Goal: Information Seeking & Learning: Learn about a topic

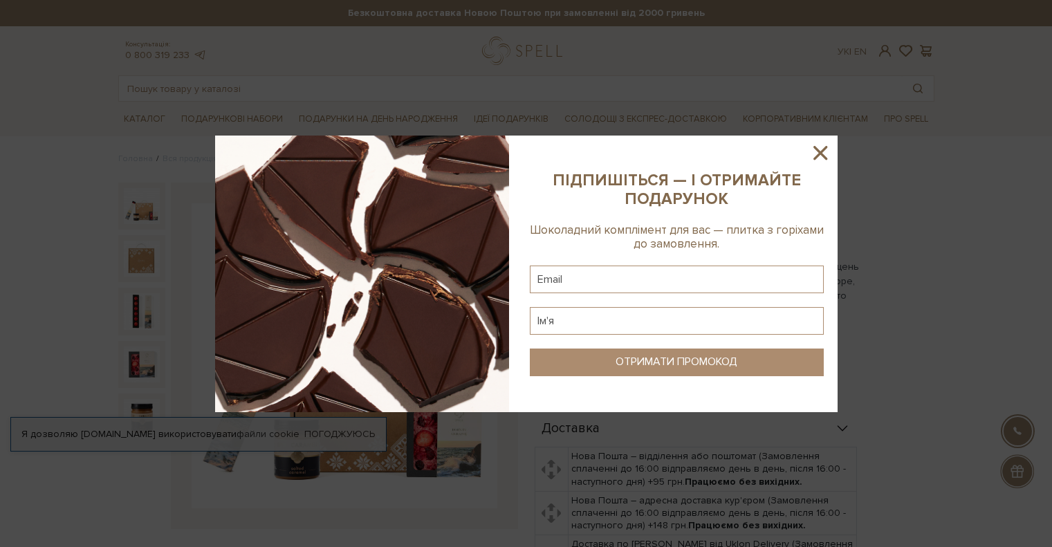
click at [826, 154] on icon at bounding box center [820, 153] width 24 height 24
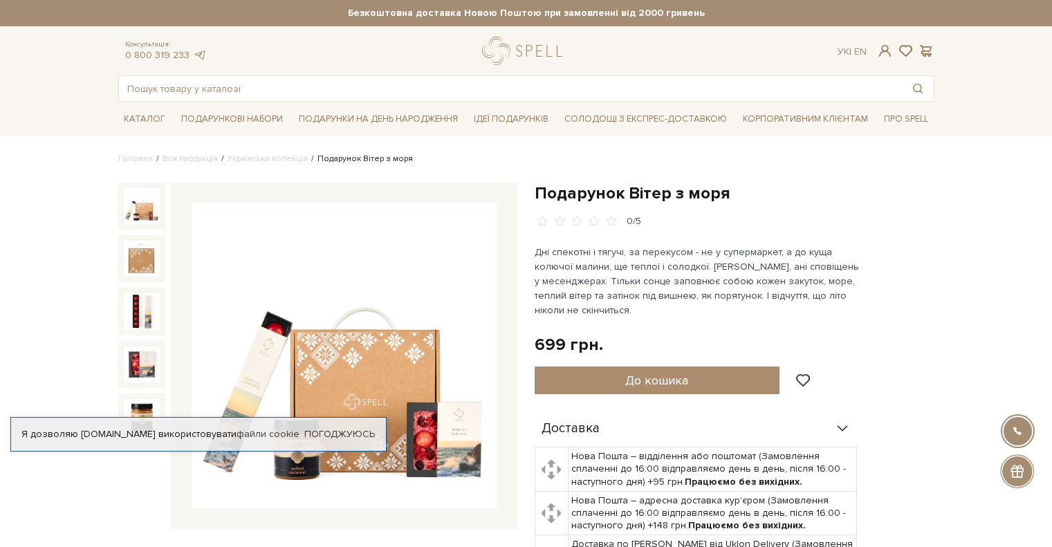
scroll to position [138, 0]
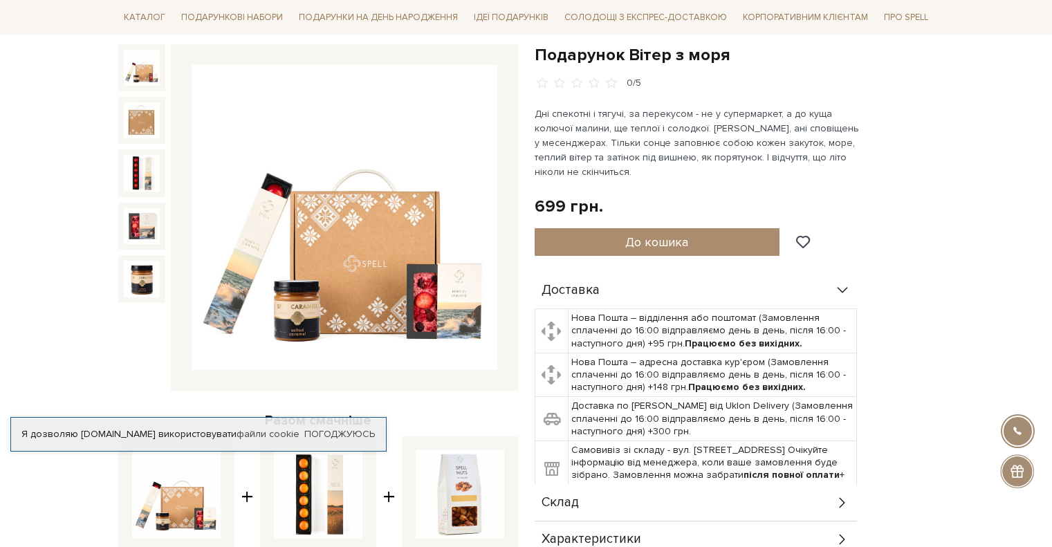
click at [139, 73] on img at bounding box center [142, 68] width 36 height 36
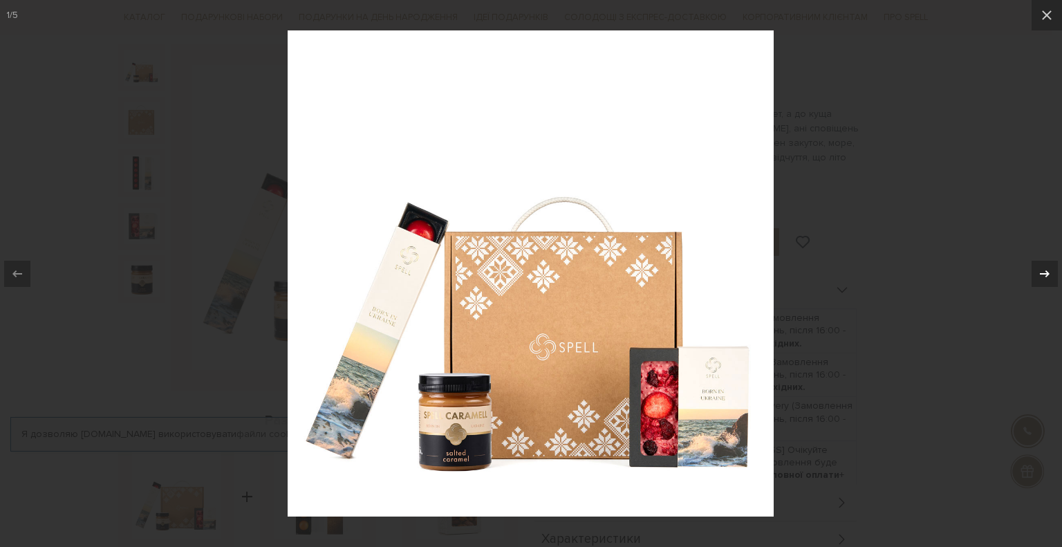
click at [1043, 268] on icon at bounding box center [1045, 274] width 17 height 17
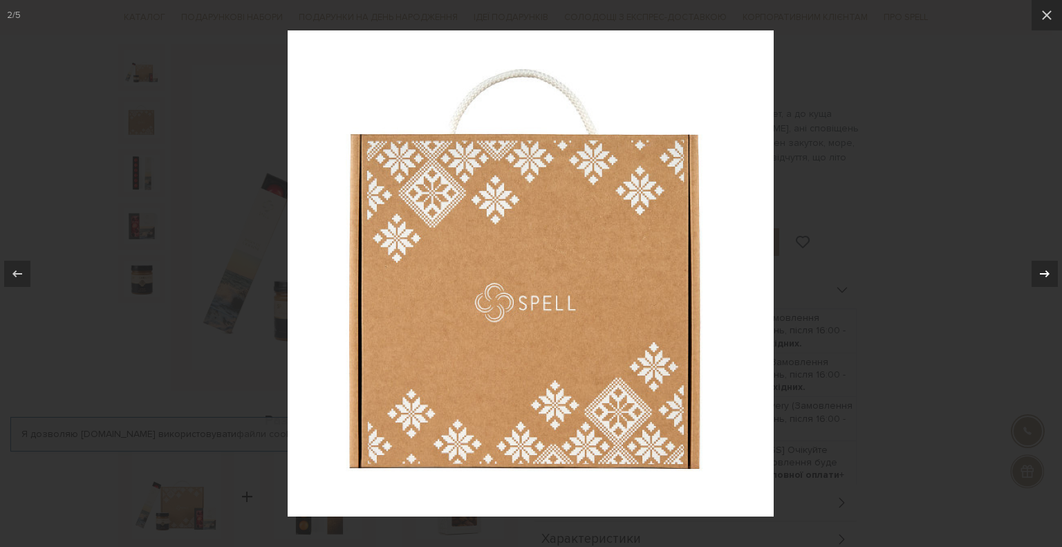
click at [1043, 268] on icon at bounding box center [1045, 274] width 17 height 17
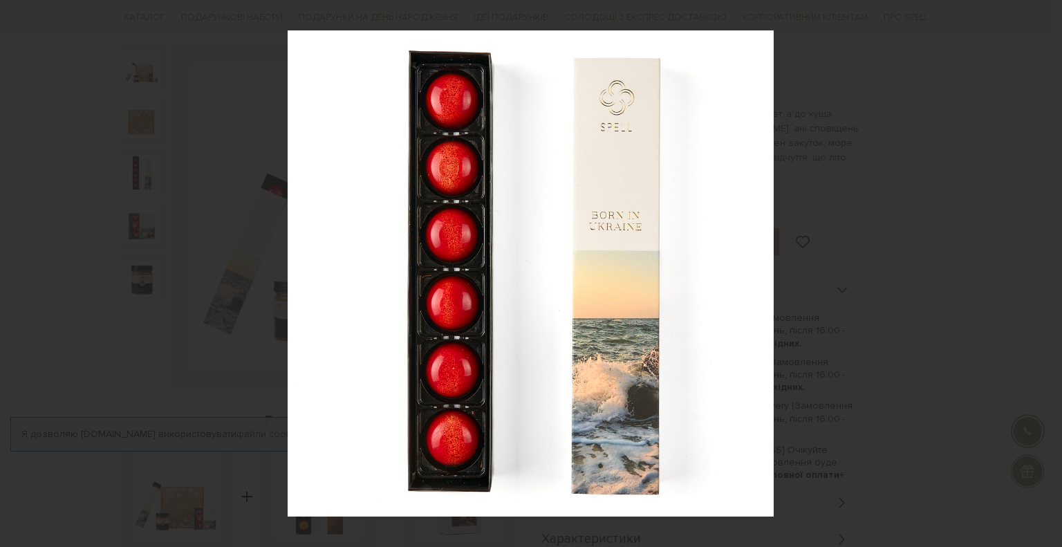
click at [1043, 268] on div "3 / 5" at bounding box center [531, 273] width 1062 height 547
click at [1042, 277] on icon at bounding box center [1045, 274] width 17 height 17
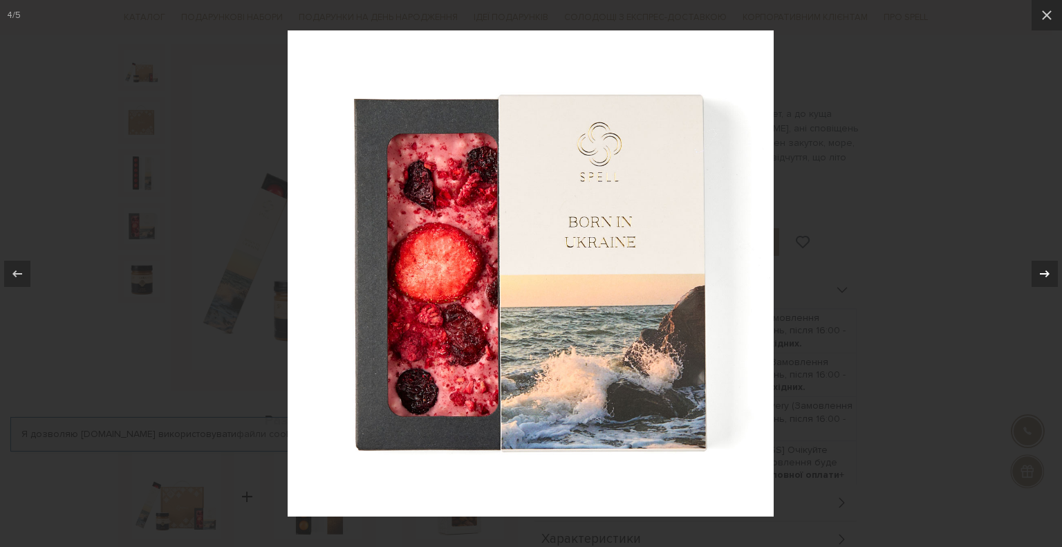
click at [1042, 276] on icon at bounding box center [1045, 274] width 17 height 17
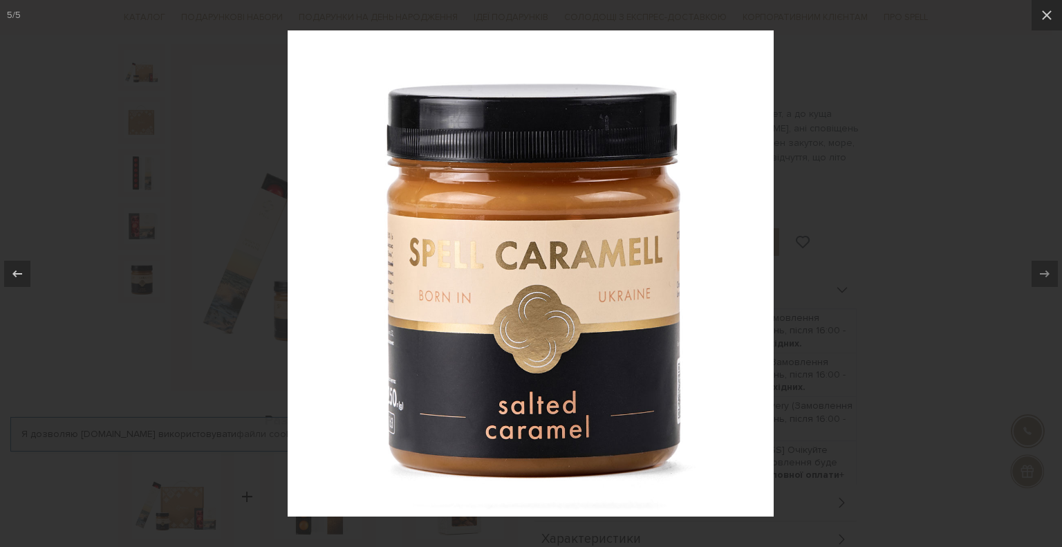
click at [939, 118] on div at bounding box center [531, 273] width 1062 height 547
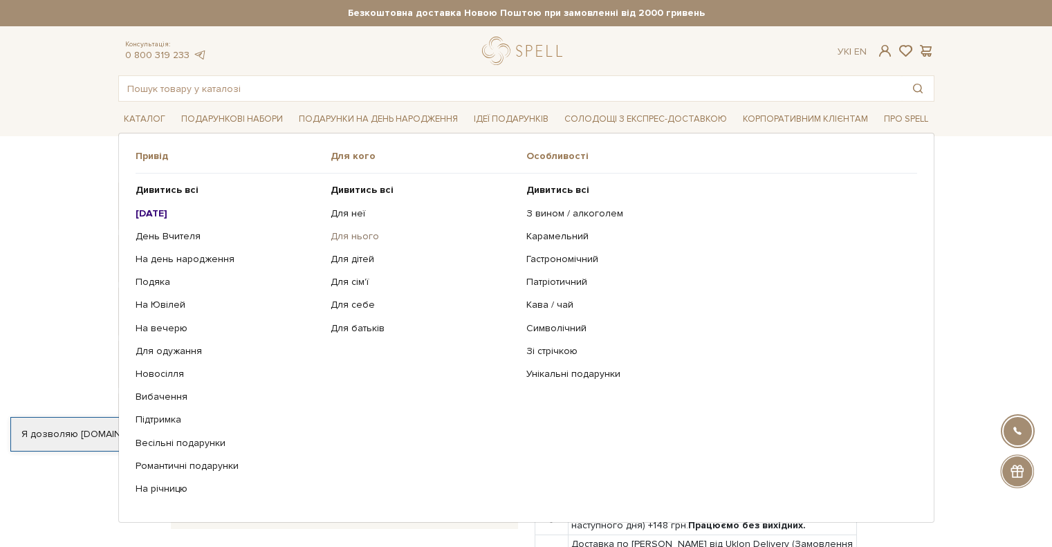
click at [345, 230] on link "Для нього" at bounding box center [423, 236] width 185 height 12
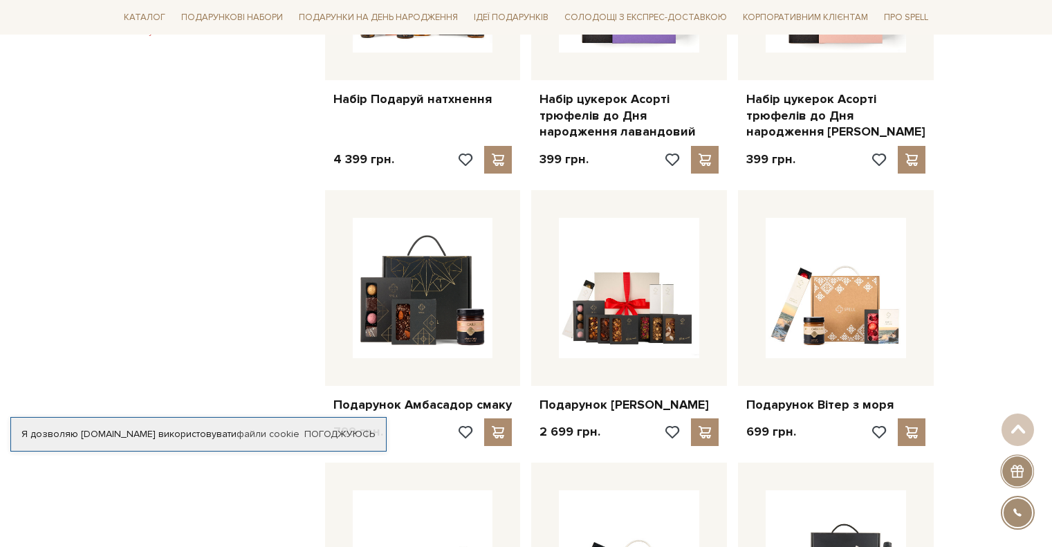
scroll to position [1176, 0]
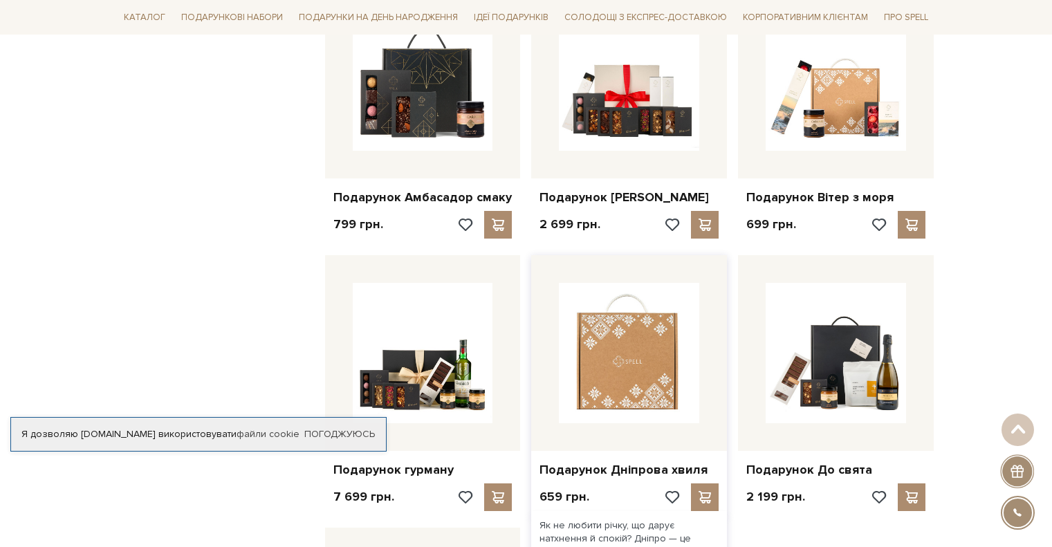
click at [601, 368] on img at bounding box center [629, 353] width 140 height 140
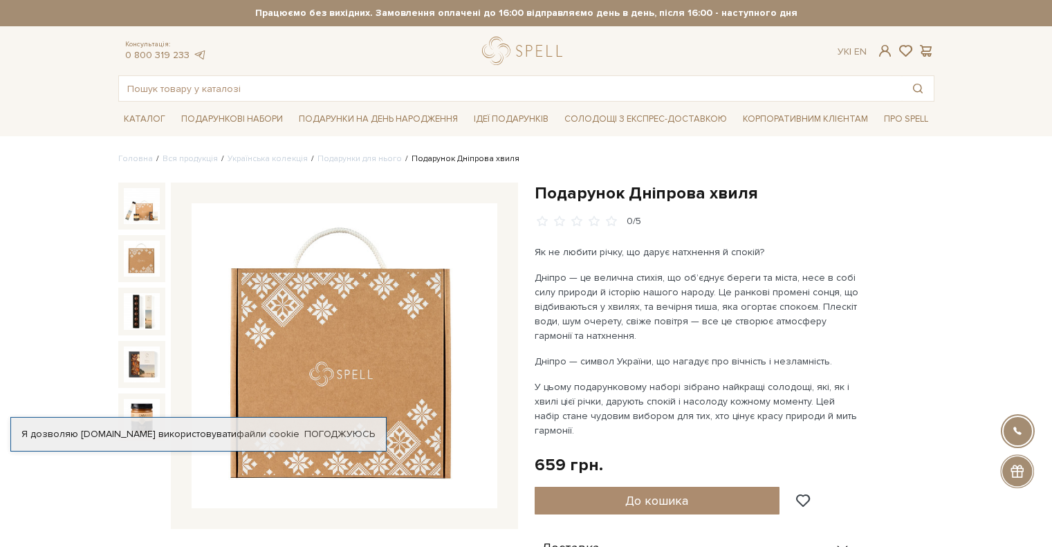
click at [129, 261] on img at bounding box center [142, 259] width 36 height 36
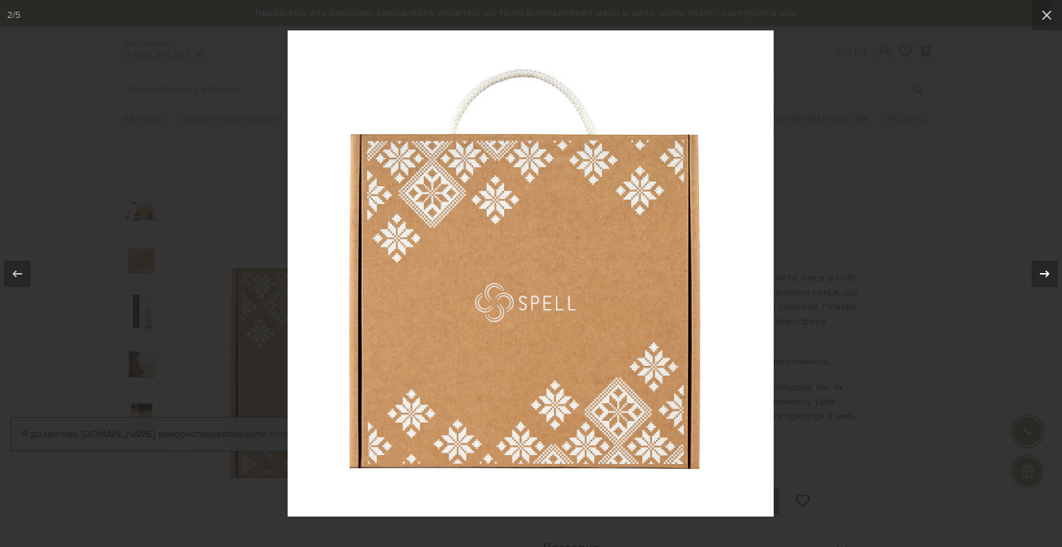
click at [1044, 269] on icon at bounding box center [1045, 274] width 17 height 17
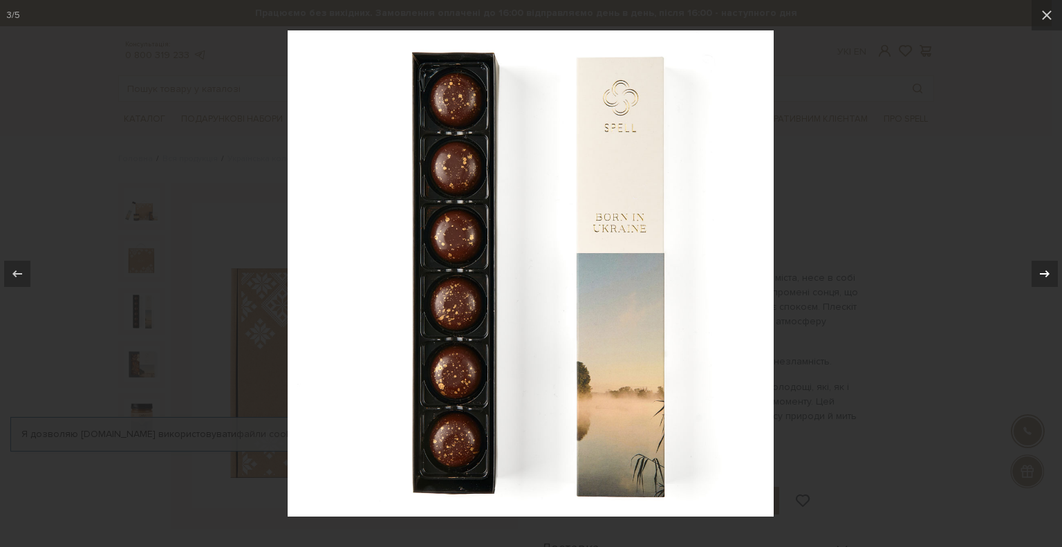
click at [1044, 269] on icon at bounding box center [1045, 274] width 17 height 17
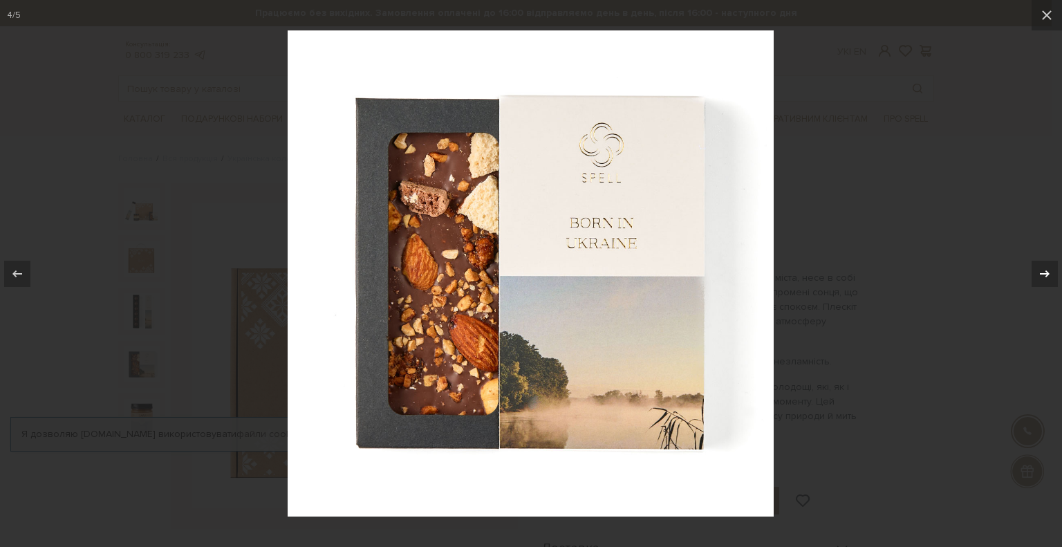
click at [1044, 269] on icon at bounding box center [1045, 274] width 17 height 17
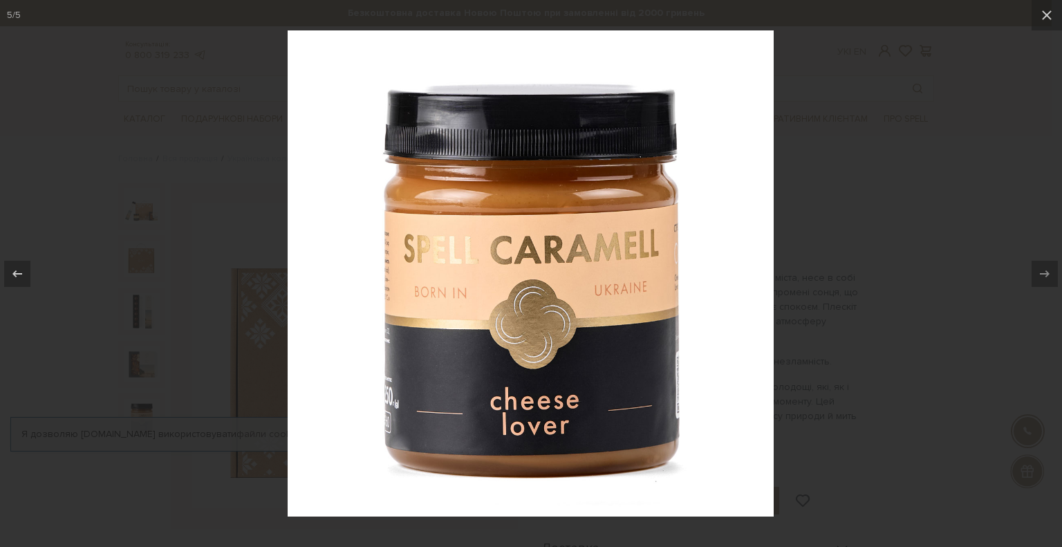
click at [972, 226] on div at bounding box center [531, 273] width 1062 height 547
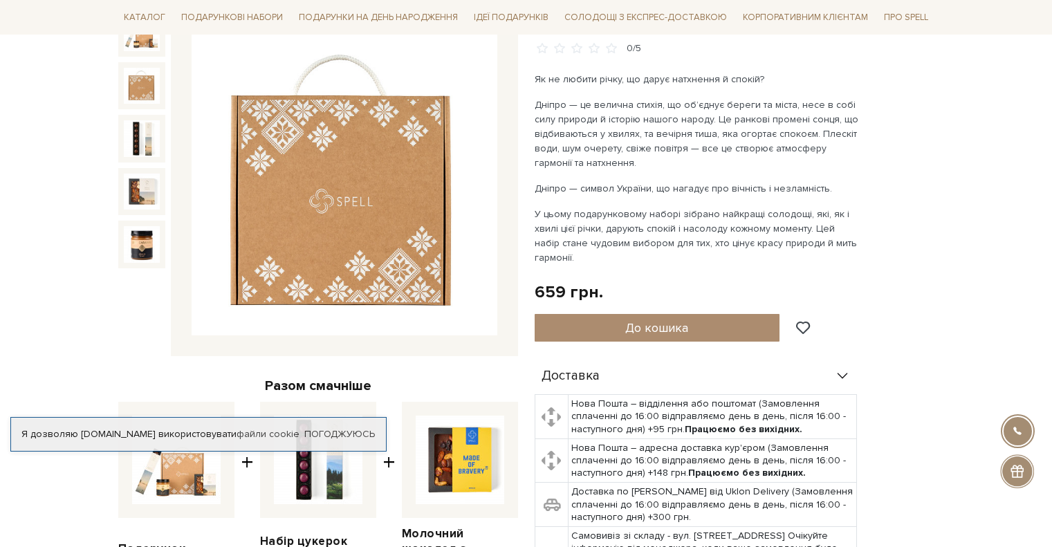
scroll to position [277, 0]
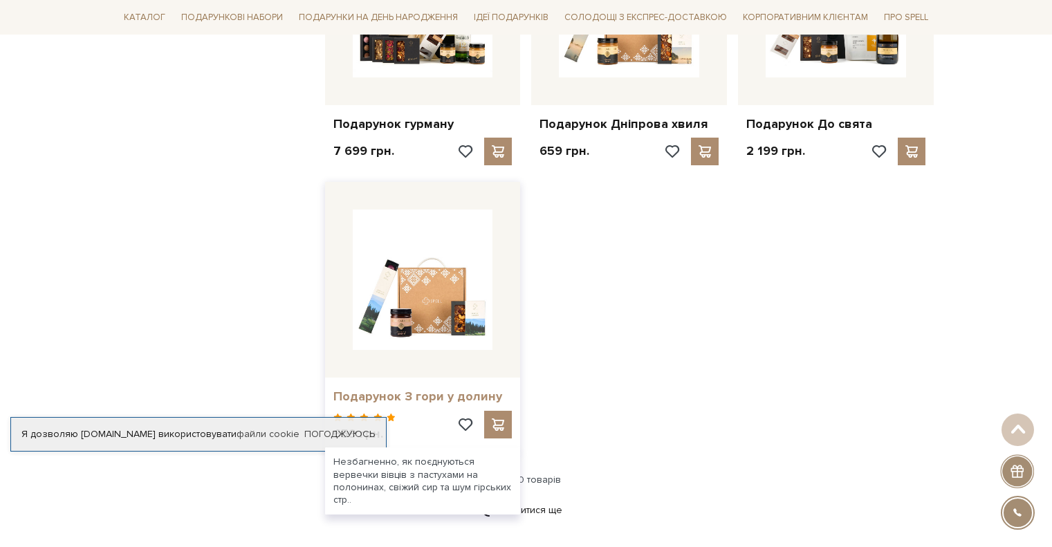
scroll to position [1660, 0]
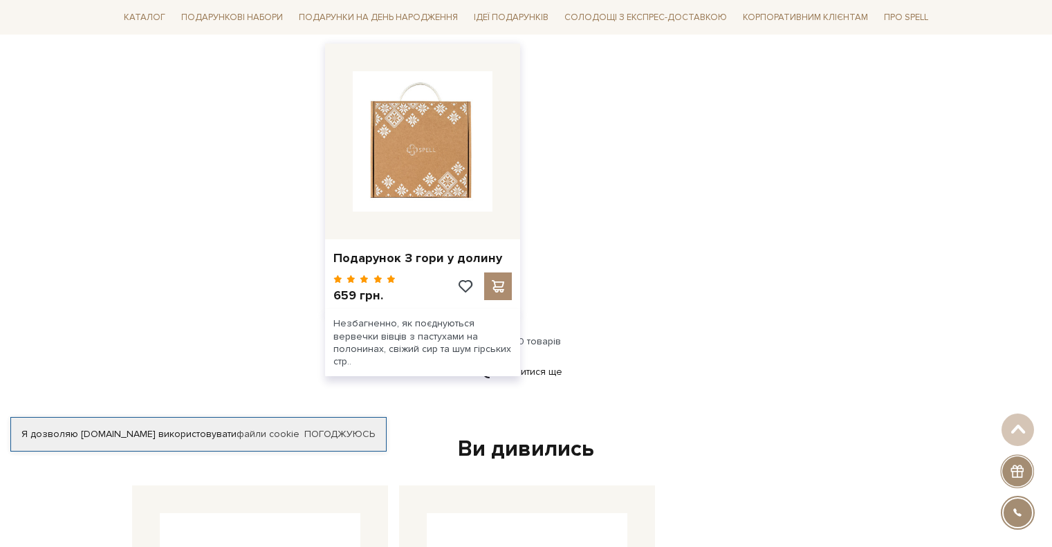
click at [438, 151] on img at bounding box center [423, 141] width 140 height 140
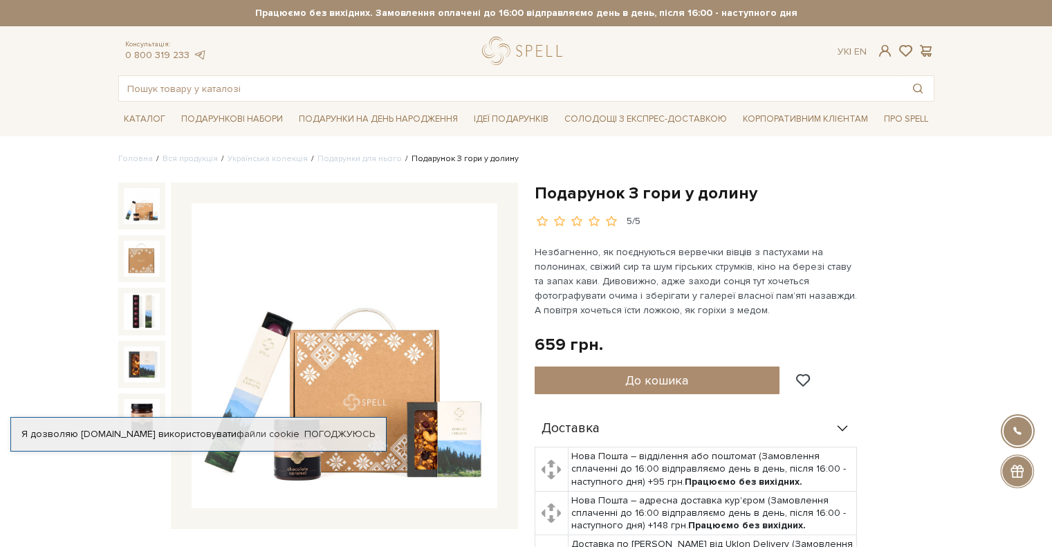
click at [157, 214] on img at bounding box center [142, 206] width 36 height 36
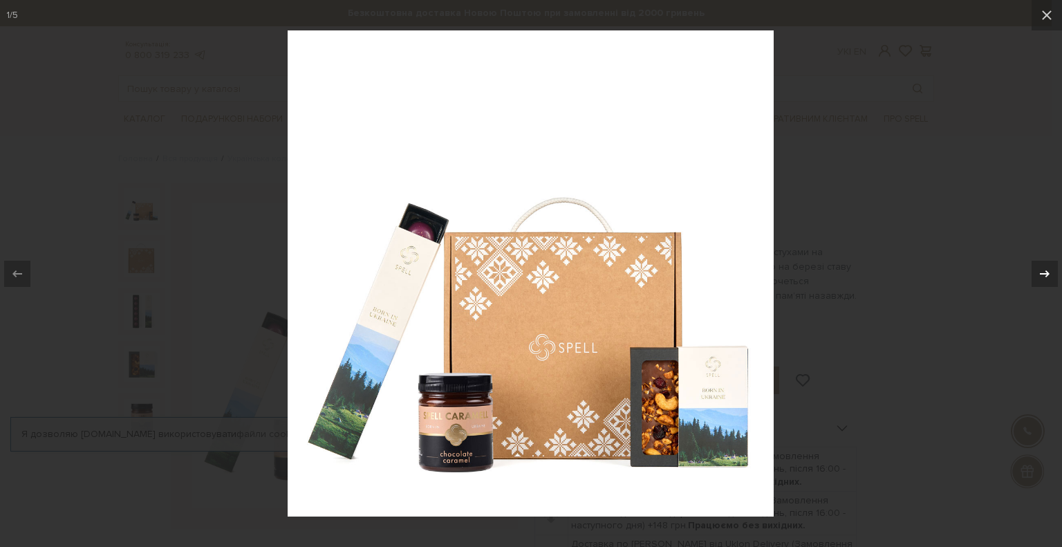
click at [1042, 267] on icon at bounding box center [1045, 274] width 17 height 17
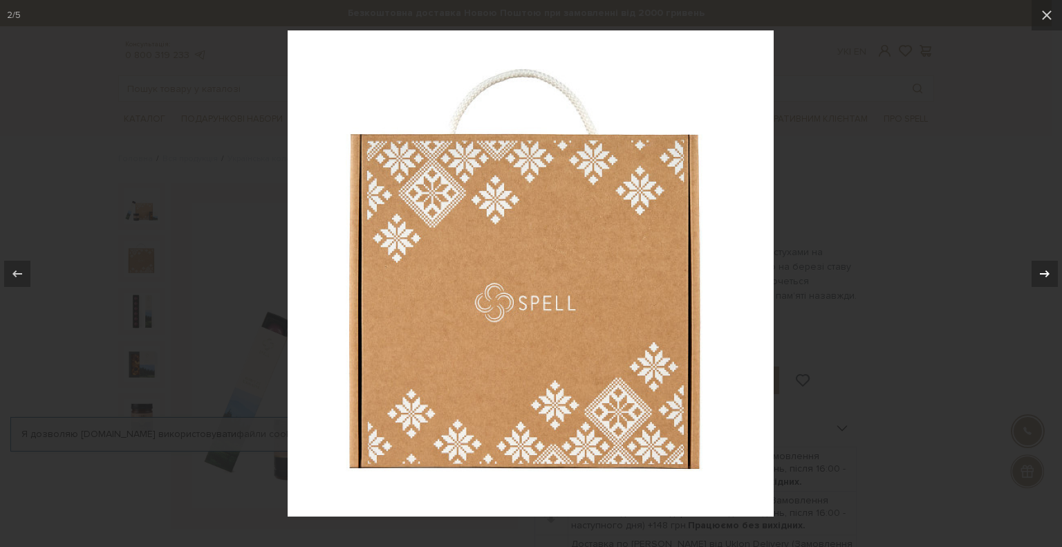
click at [1042, 267] on icon at bounding box center [1045, 274] width 17 height 17
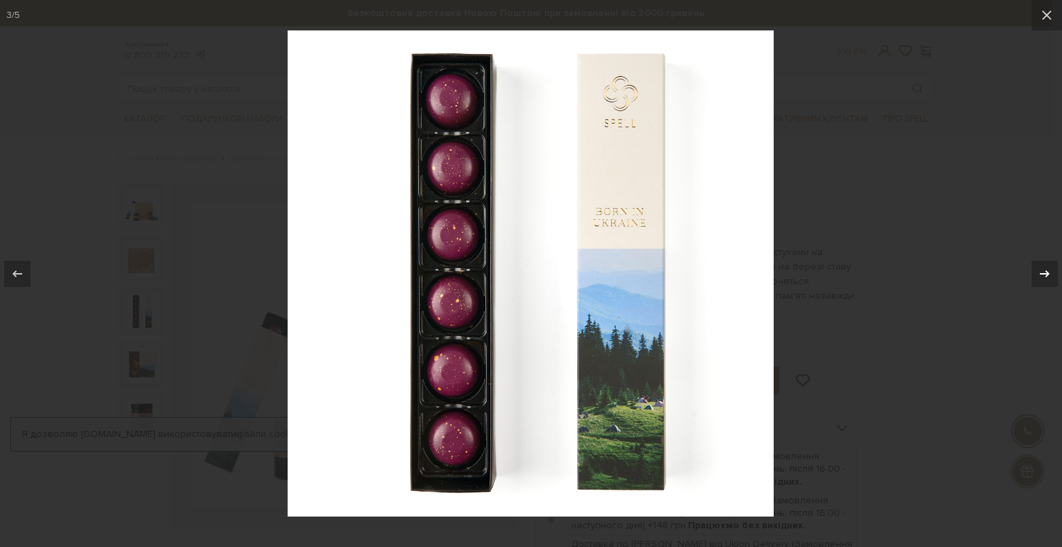
click at [1042, 267] on icon at bounding box center [1045, 274] width 17 height 17
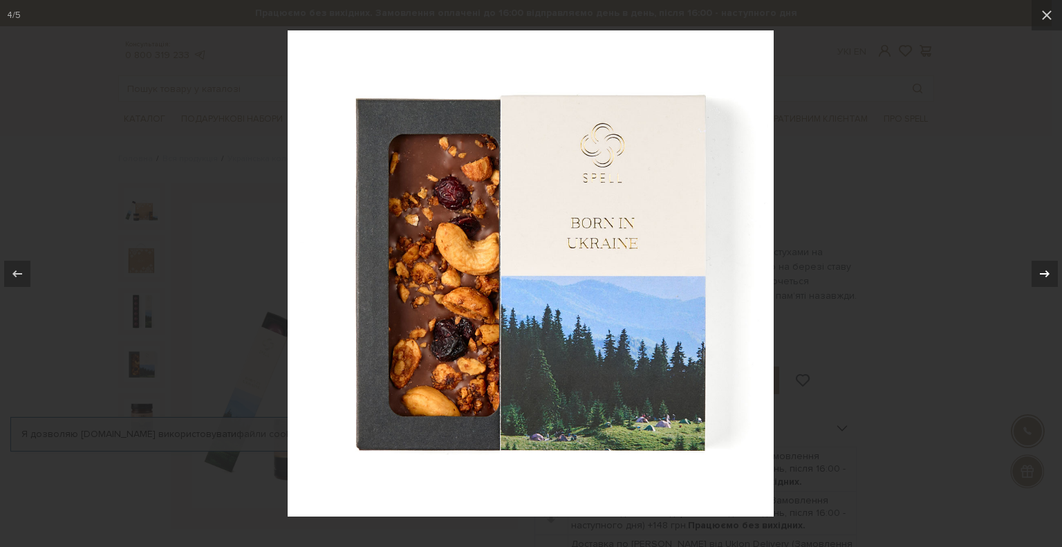
click at [1051, 278] on icon at bounding box center [1045, 274] width 17 height 17
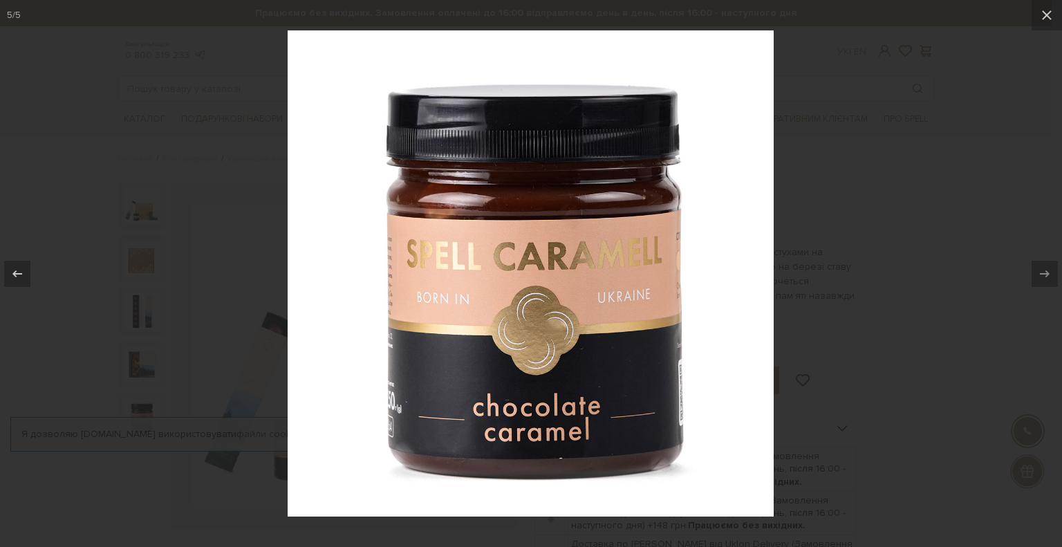
click at [990, 215] on div at bounding box center [531, 273] width 1062 height 547
click at [1051, 20] on icon at bounding box center [1047, 15] width 17 height 17
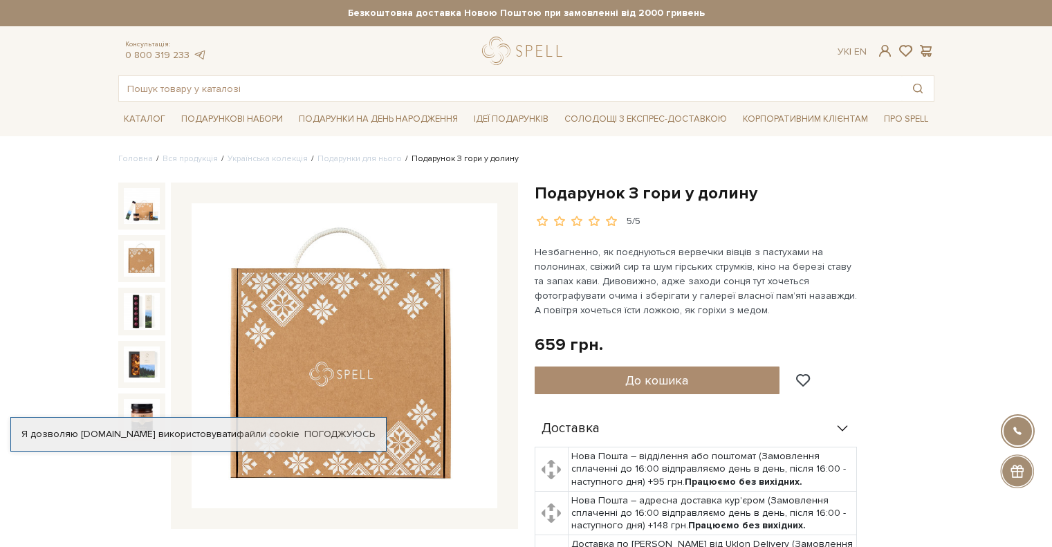
click at [138, 261] on img at bounding box center [142, 259] width 36 height 36
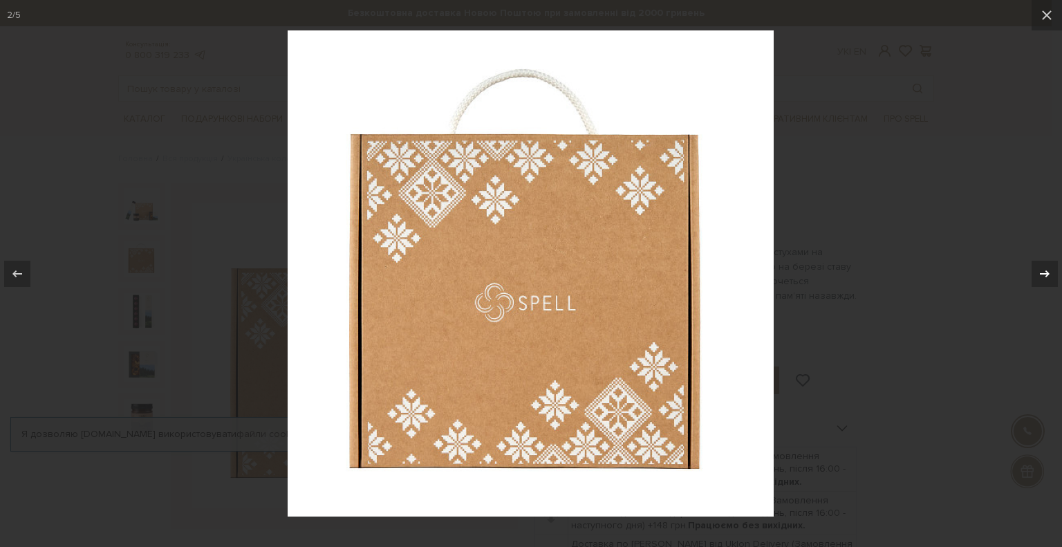
click at [1037, 275] on icon at bounding box center [1045, 274] width 17 height 17
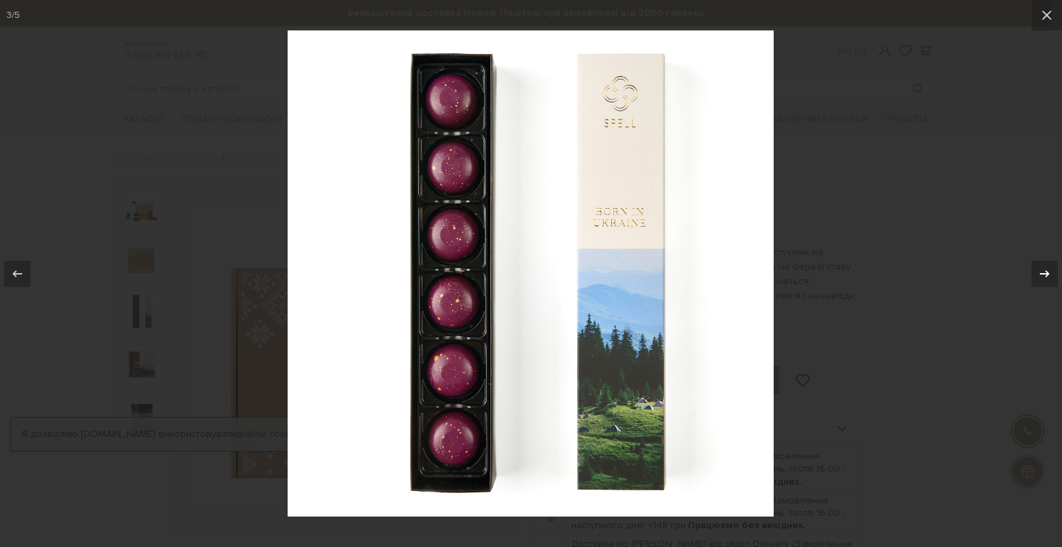
click at [1037, 275] on icon at bounding box center [1045, 274] width 17 height 17
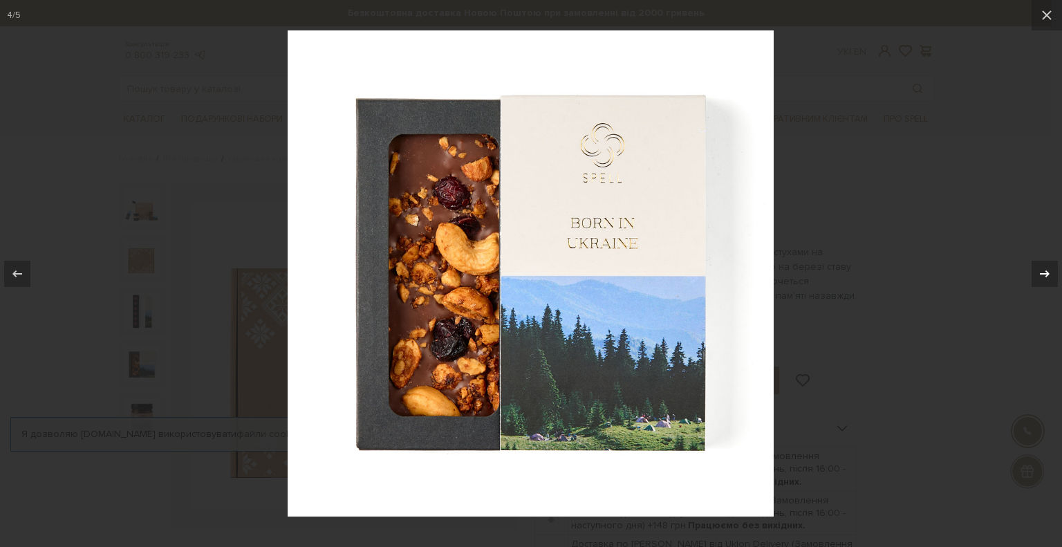
click at [1037, 275] on icon at bounding box center [1045, 274] width 17 height 17
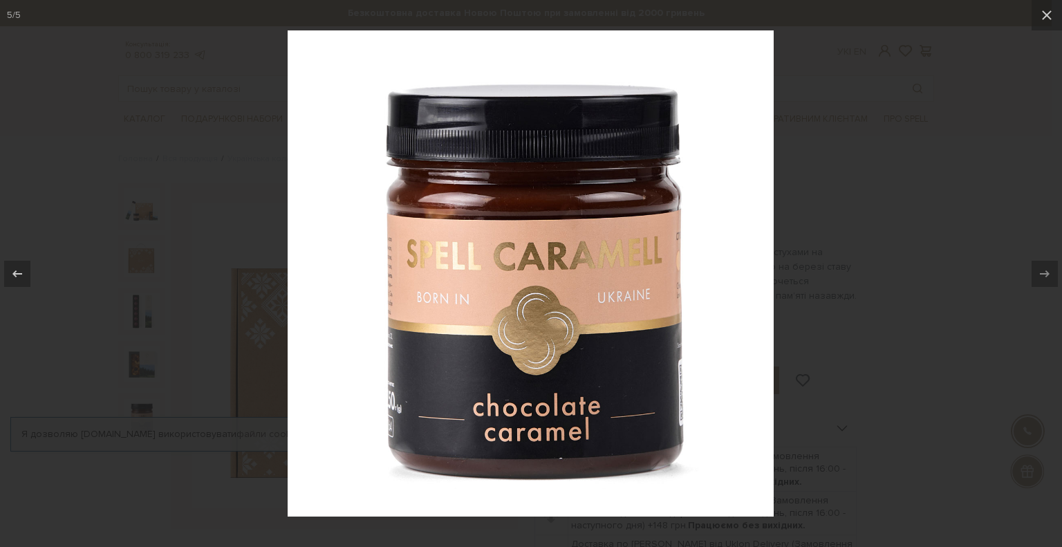
click at [924, 182] on div at bounding box center [531, 273] width 1062 height 547
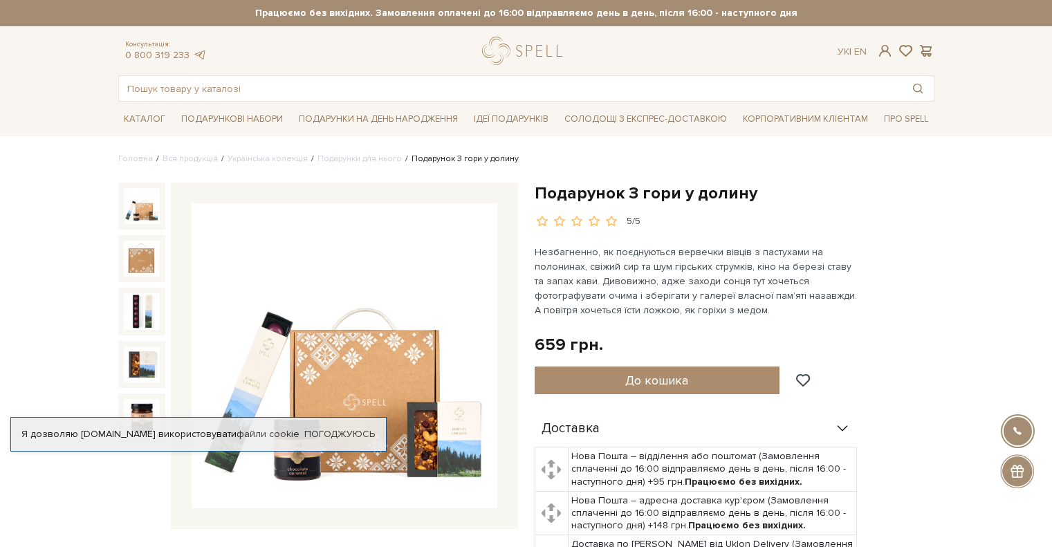
click at [140, 213] on img at bounding box center [142, 206] width 36 height 36
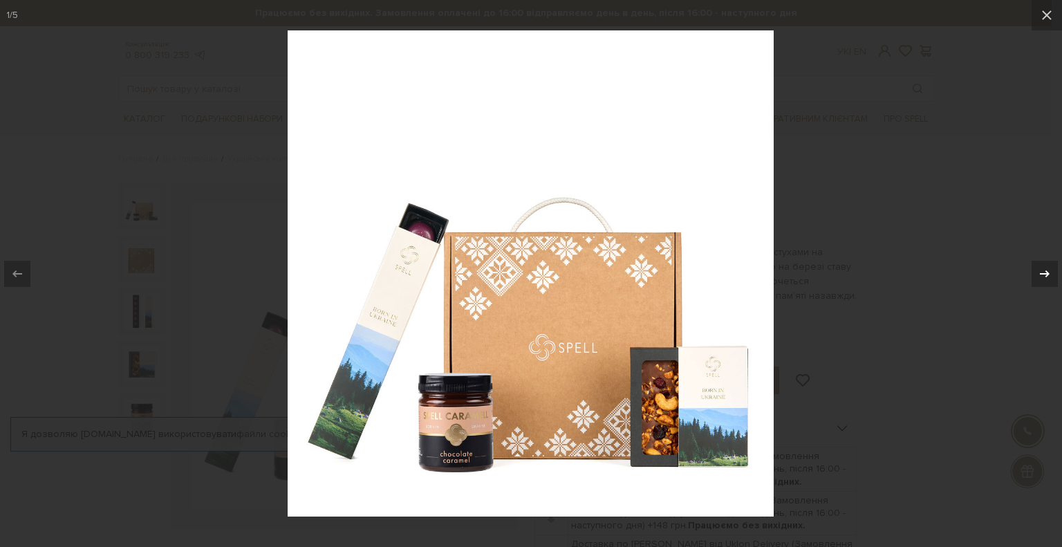
click at [1045, 277] on icon at bounding box center [1045, 274] width 17 height 17
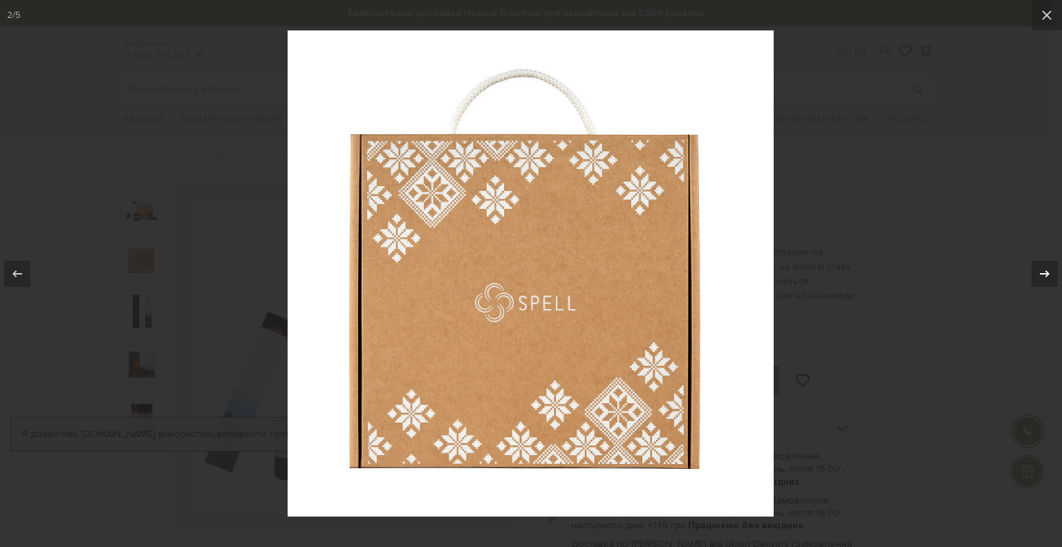
click at [1045, 277] on icon at bounding box center [1045, 274] width 17 height 17
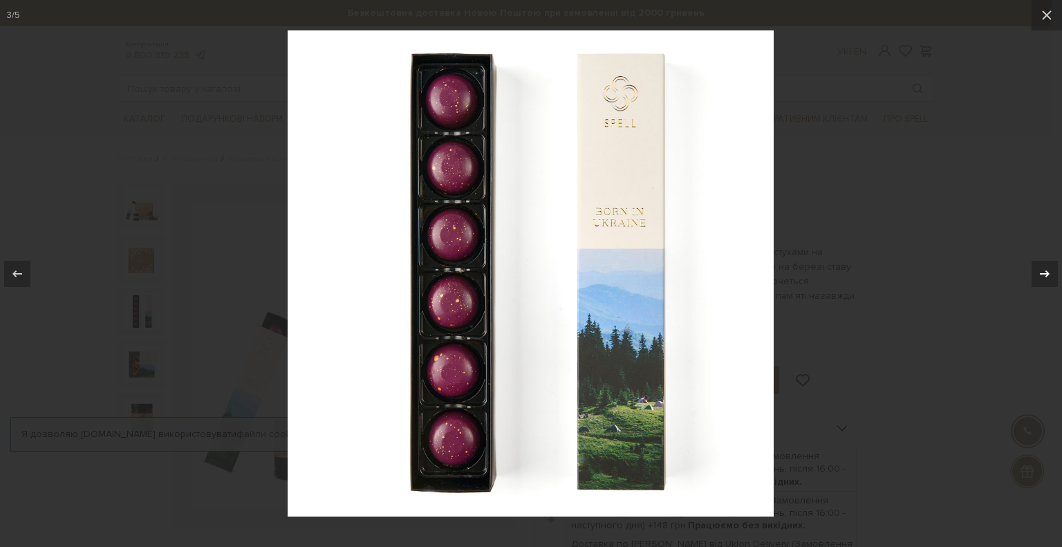
click at [1045, 277] on icon at bounding box center [1045, 274] width 17 height 17
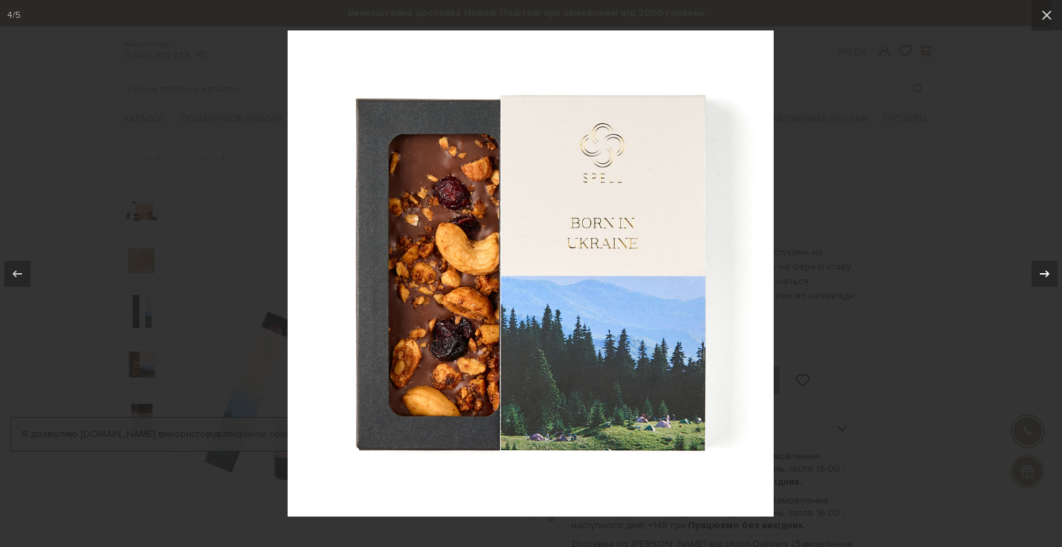
click at [1045, 277] on icon at bounding box center [1045, 274] width 17 height 17
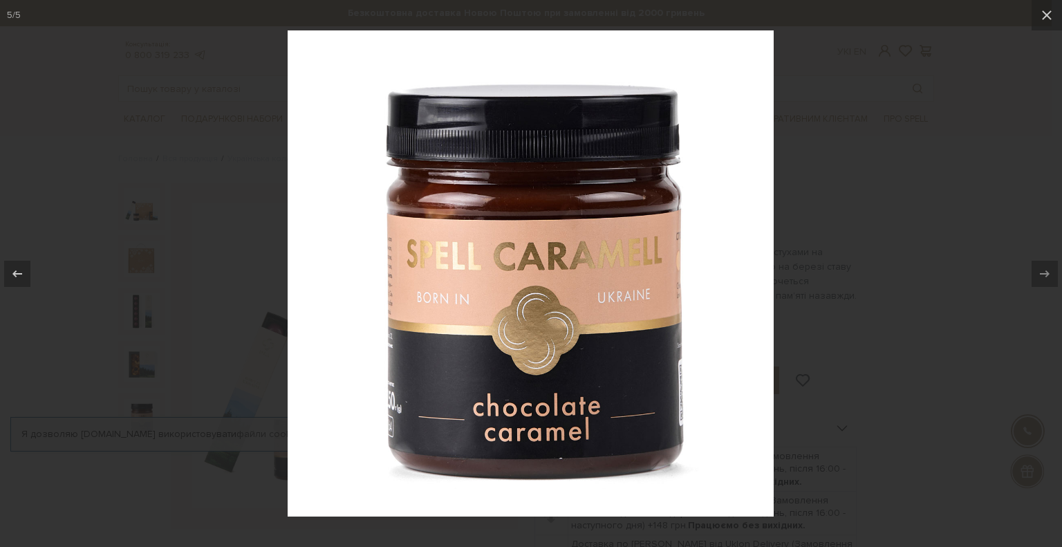
click at [1028, 119] on div at bounding box center [531, 273] width 1062 height 547
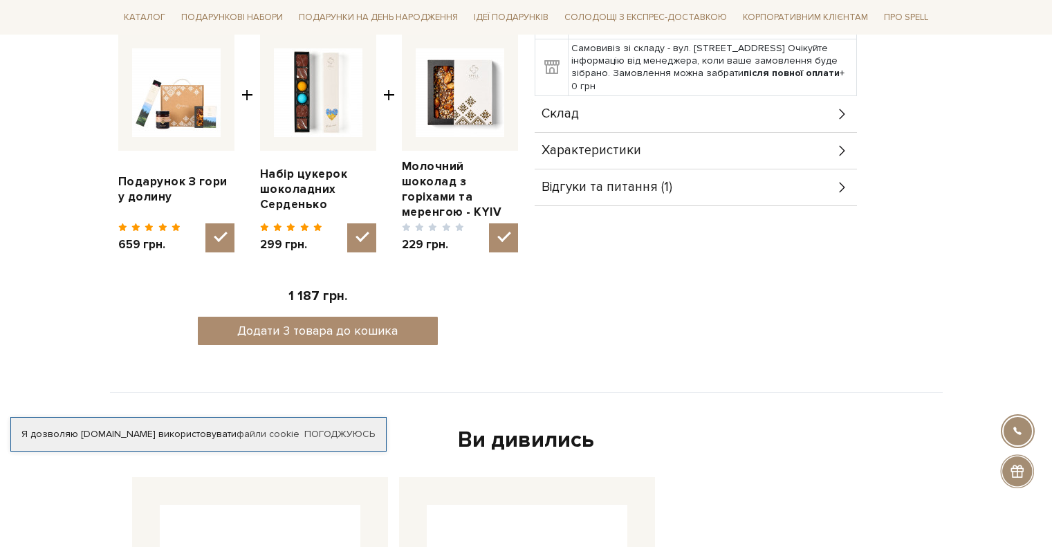
scroll to position [553, 0]
